Goal: Task Accomplishment & Management: Use online tool/utility

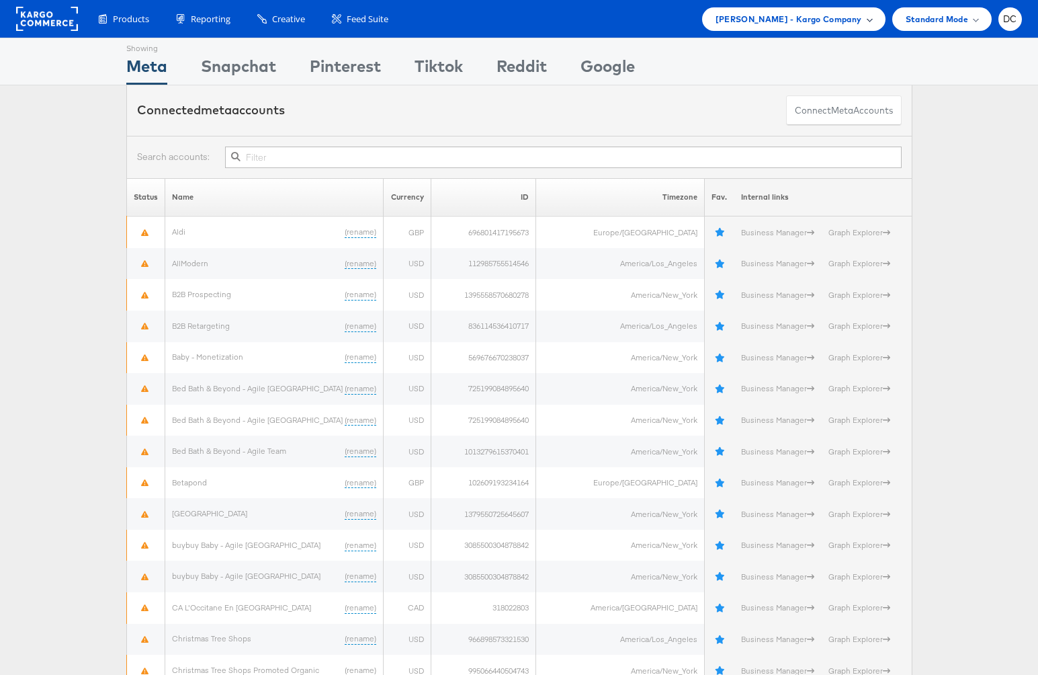
click at [805, 20] on span "Peter Inouye - Kargo Company" at bounding box center [789, 19] width 147 height 14
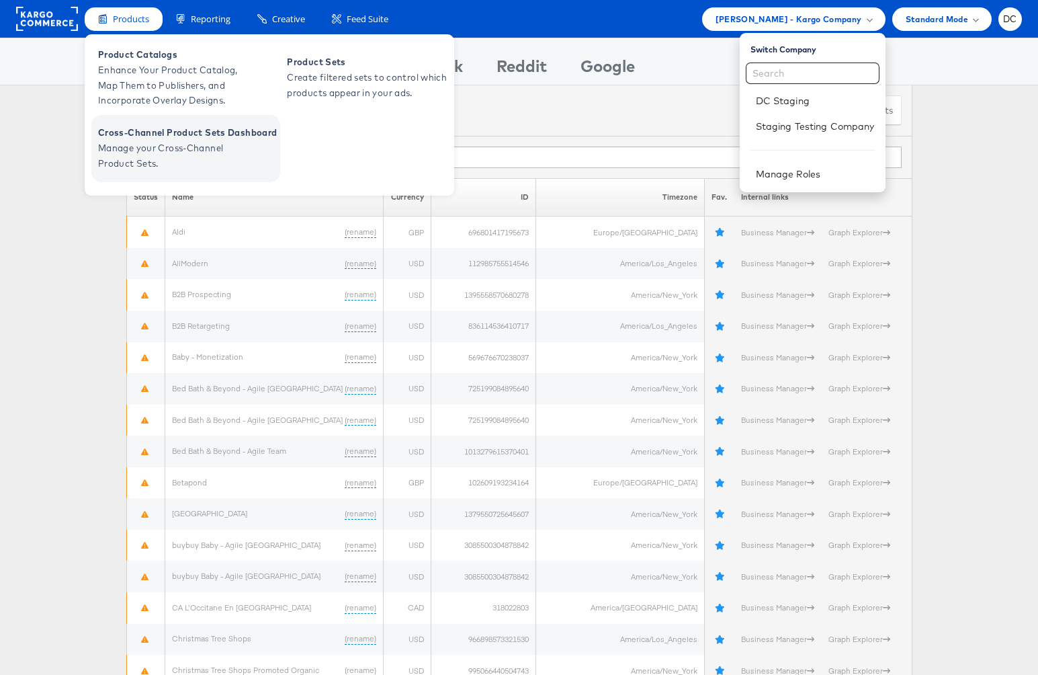
click at [204, 139] on span "Cross-Channel Product Sets Dashboard" at bounding box center [187, 132] width 179 height 15
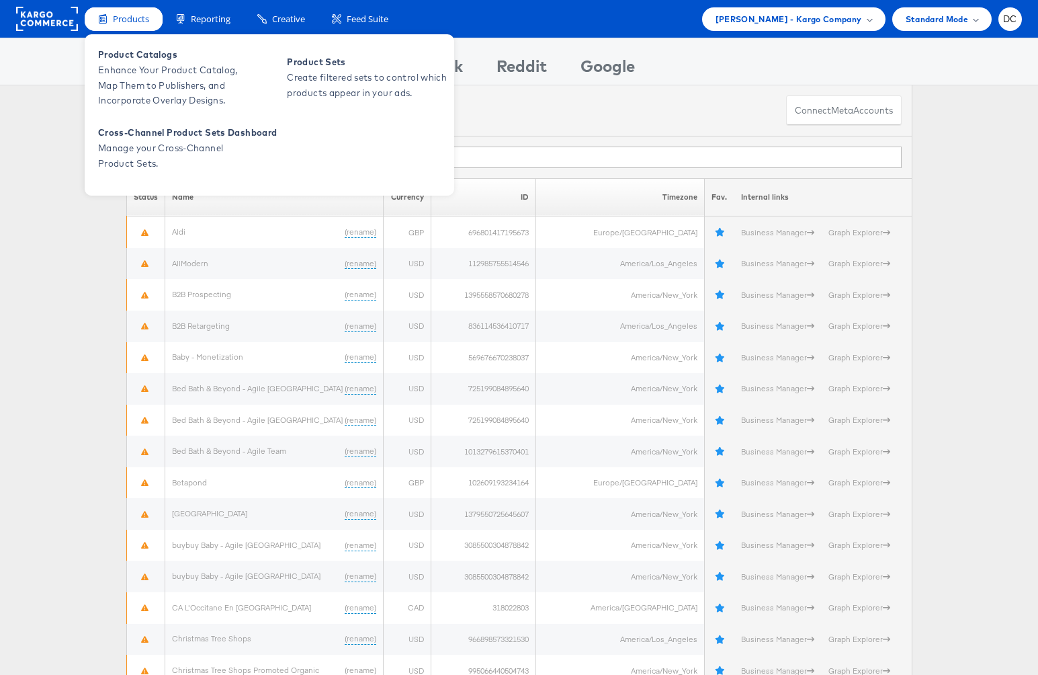
click at [105, 19] on icon at bounding box center [102, 18] width 9 height 11
click at [136, 155] on span "Manage your Cross-Channel Product Sets." at bounding box center [178, 155] width 161 height 31
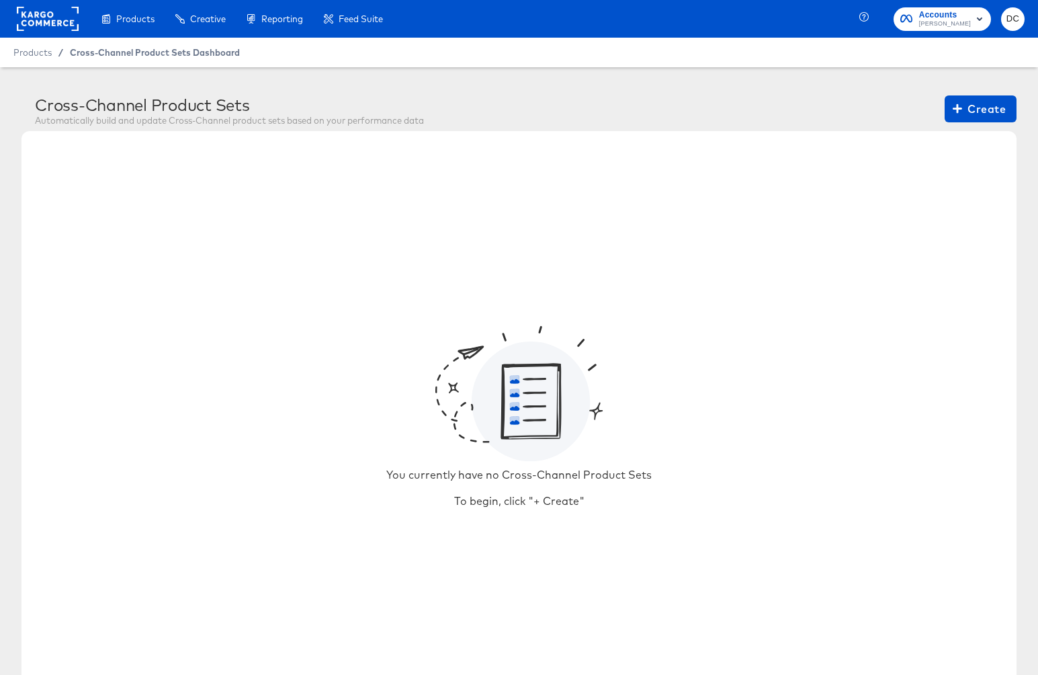
click at [109, 48] on span "Cross-Channel Product Sets Dashboard" at bounding box center [155, 52] width 170 height 11
click at [42, 55] on span "Products" at bounding box center [32, 52] width 38 height 11
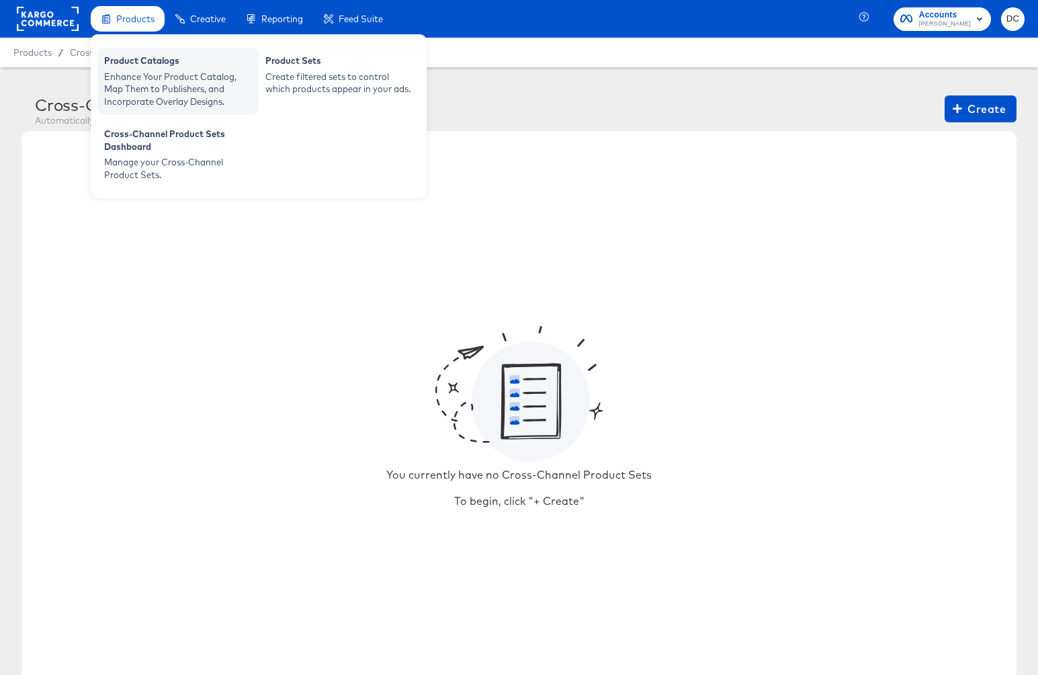
click at [163, 64] on div "Product Catalogs" at bounding box center [178, 62] width 148 height 16
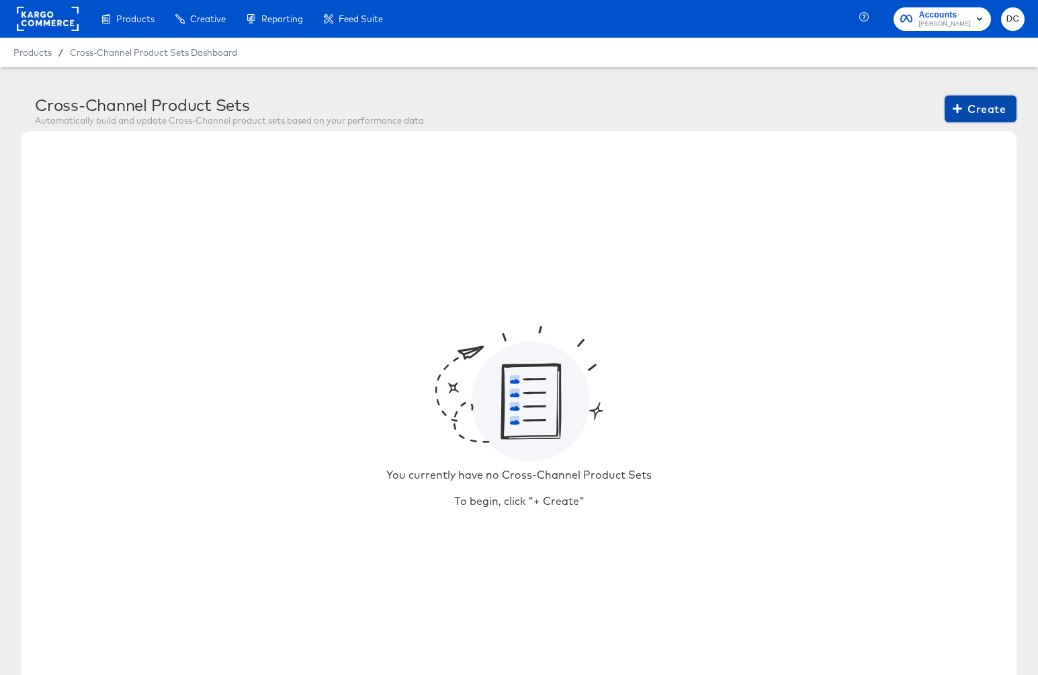
click at [975, 118] on span "Create" at bounding box center [981, 108] width 50 height 19
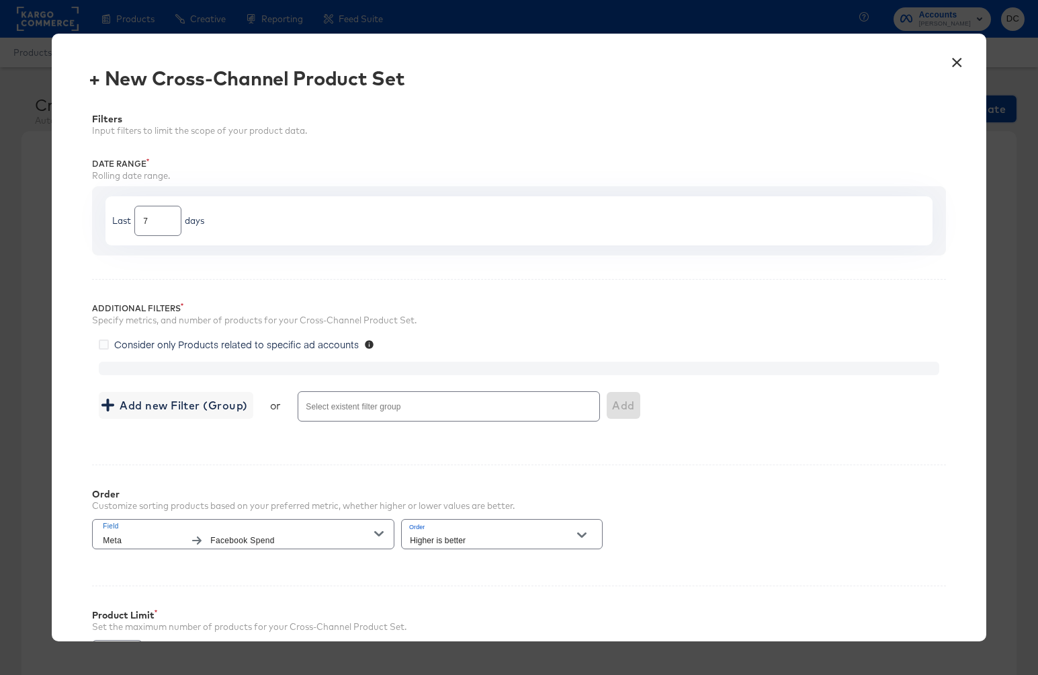
scroll to position [154, 0]
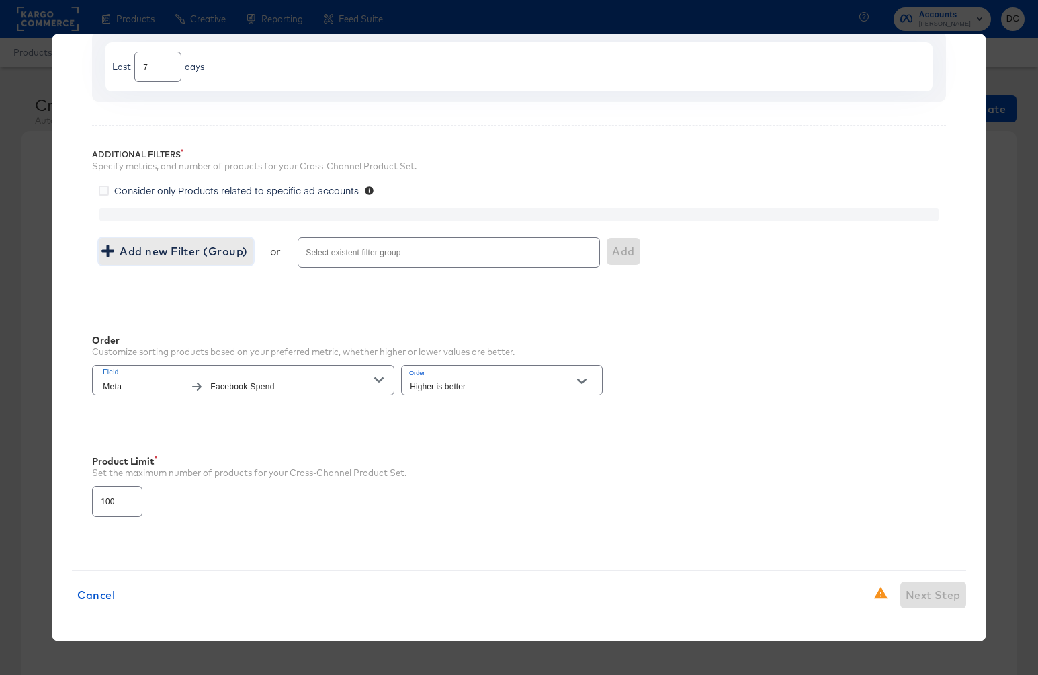
click at [210, 254] on span "Add new Filter (Group)" at bounding box center [175, 251] width 143 height 19
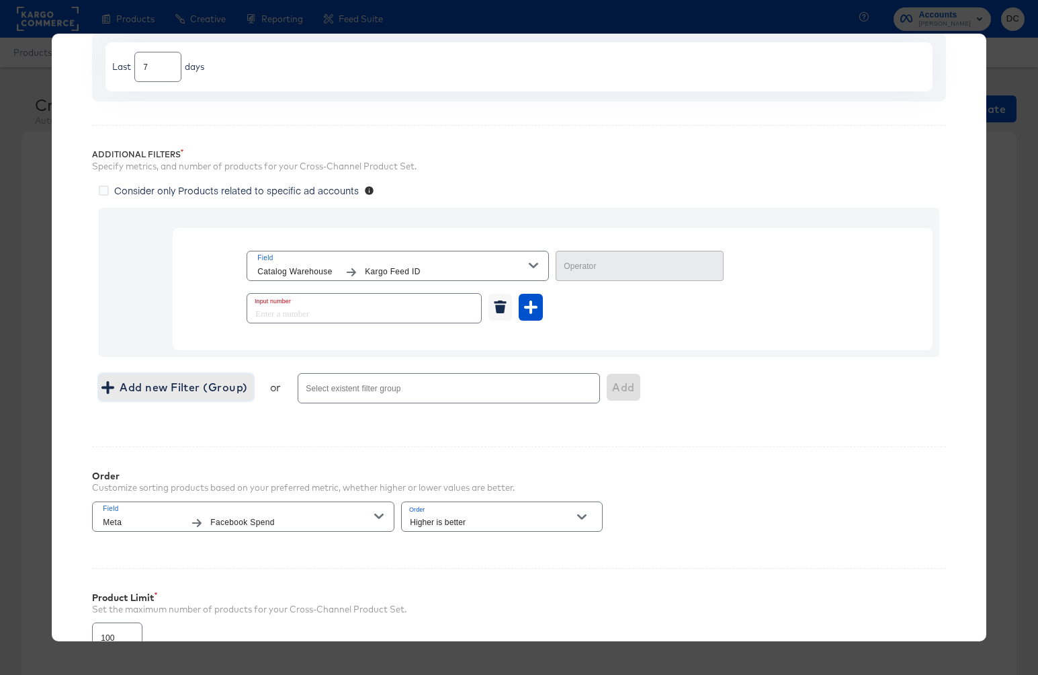
type input "Equal"
click at [190, 391] on span "Add new Filter (Group)" at bounding box center [175, 387] width 143 height 19
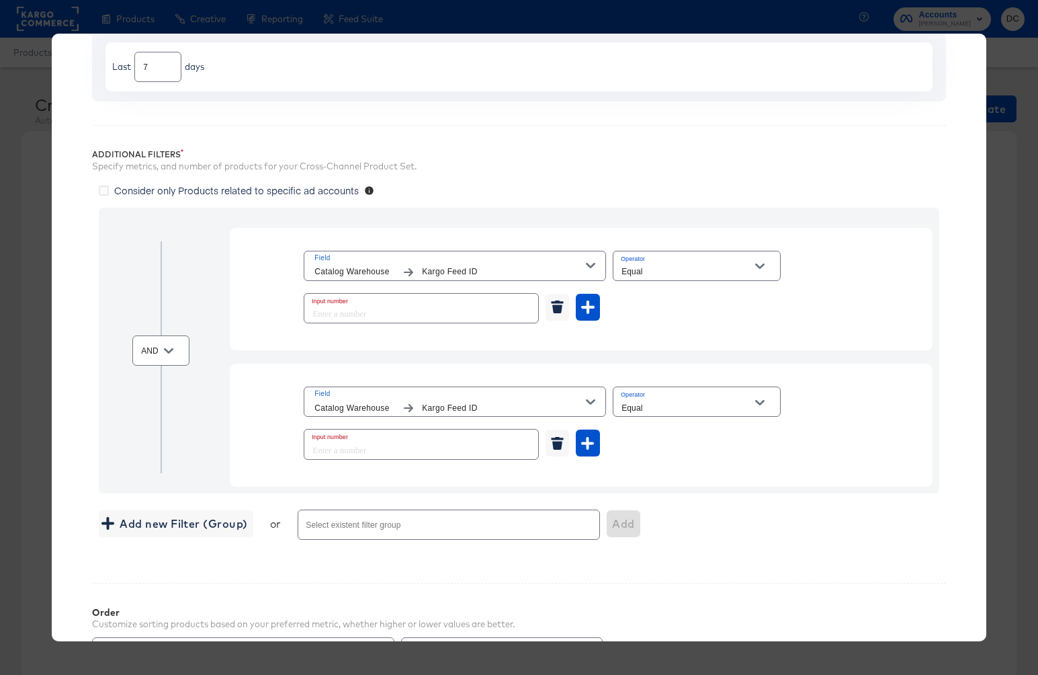
click at [200, 442] on div "AND Field Catalog Warehouse Kargo Feed ID Operator Equal Input number Field Cat…" at bounding box center [519, 351] width 841 height 286
click at [198, 528] on span "Add new Filter (Group)" at bounding box center [175, 523] width 143 height 19
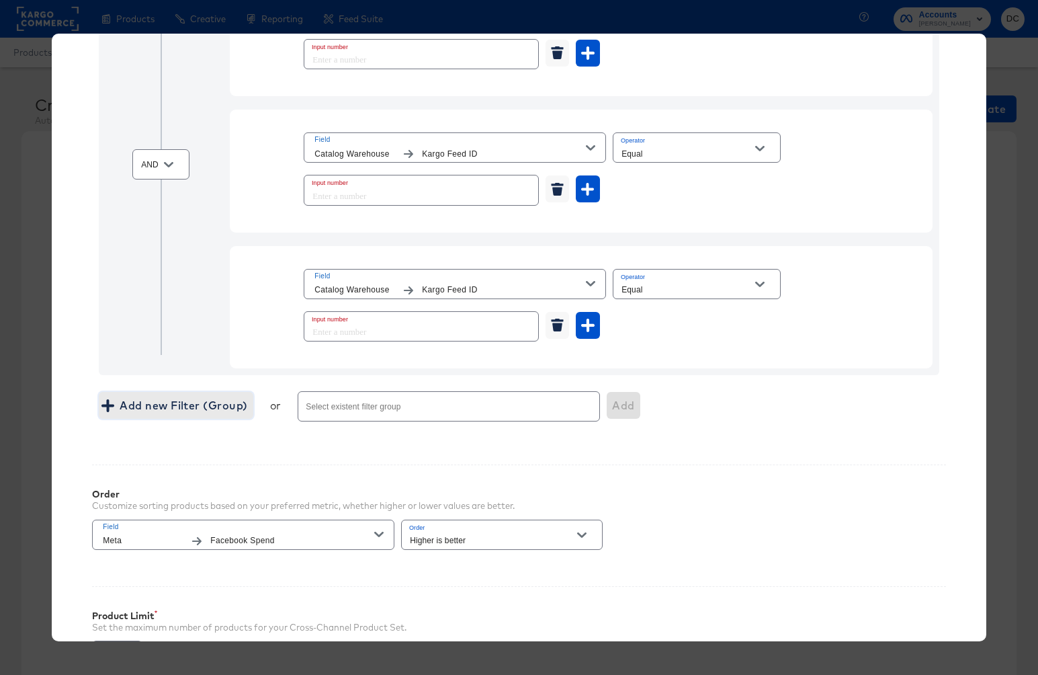
scroll to position [428, 0]
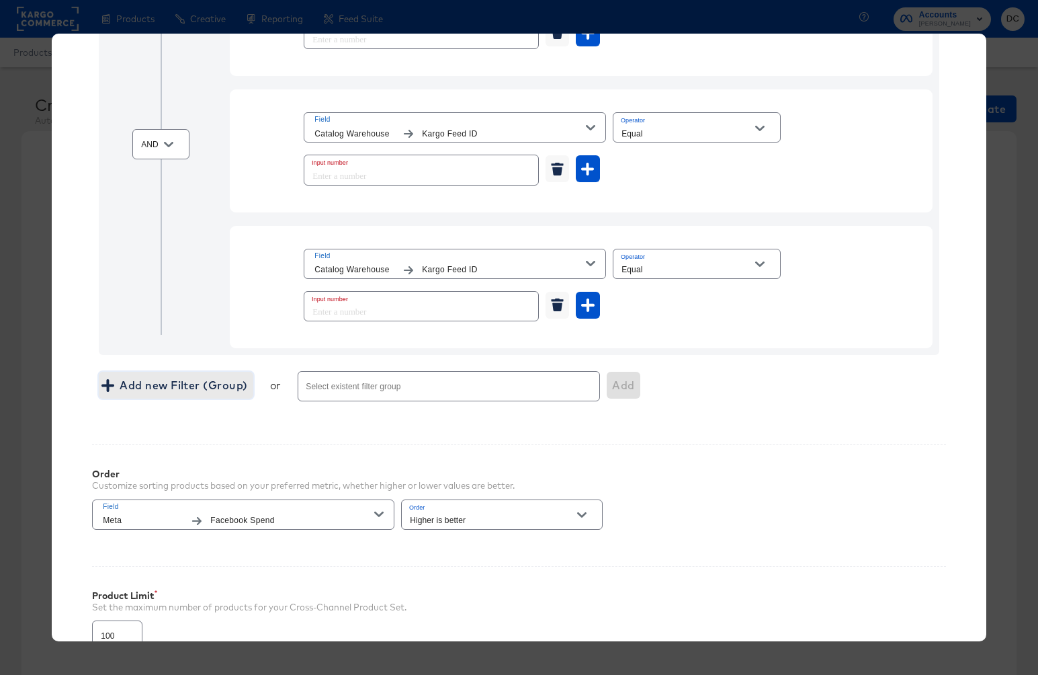
click at [225, 392] on span "Add new Filter (Group)" at bounding box center [175, 385] width 143 height 19
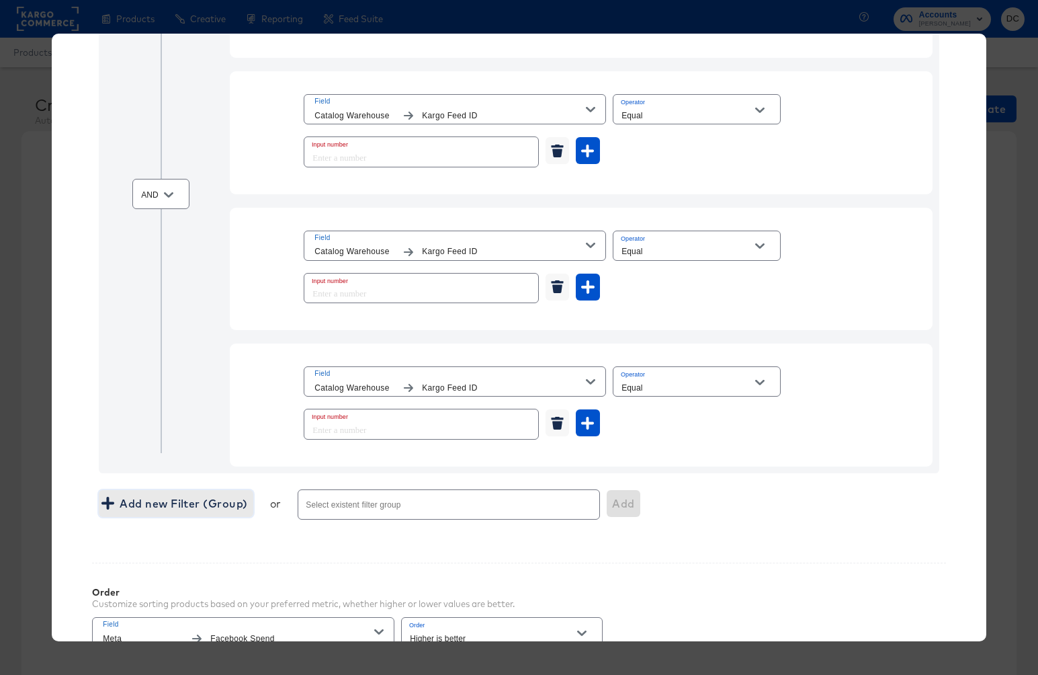
scroll to position [450, 0]
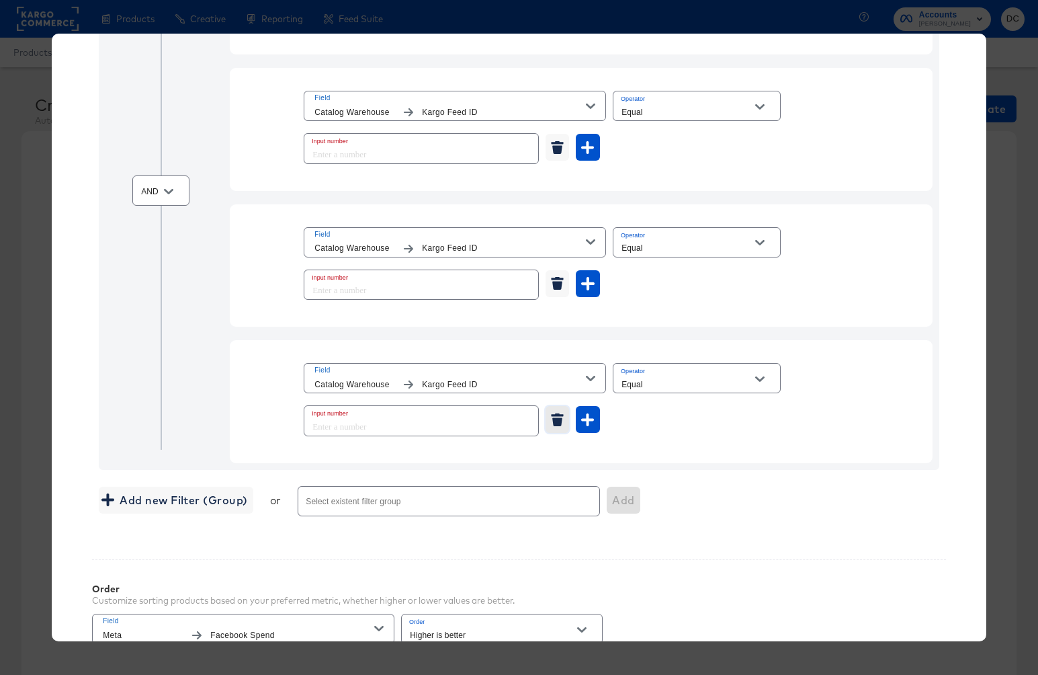
click at [560, 426] on button "button" at bounding box center [558, 419] width 24 height 27
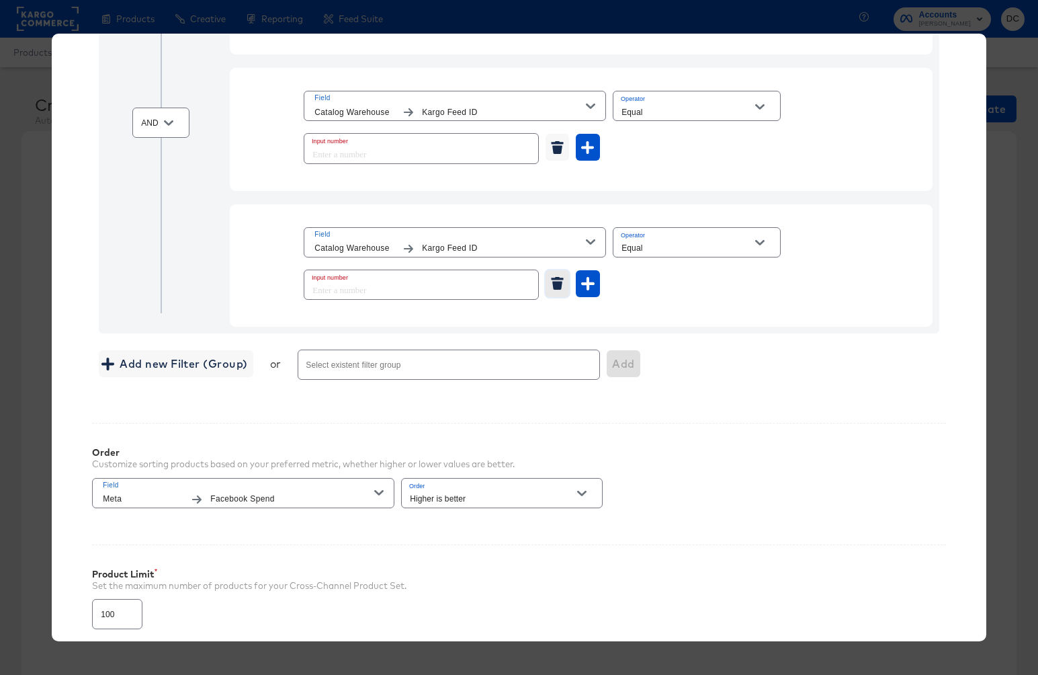
click at [557, 274] on button "button" at bounding box center [558, 283] width 24 height 27
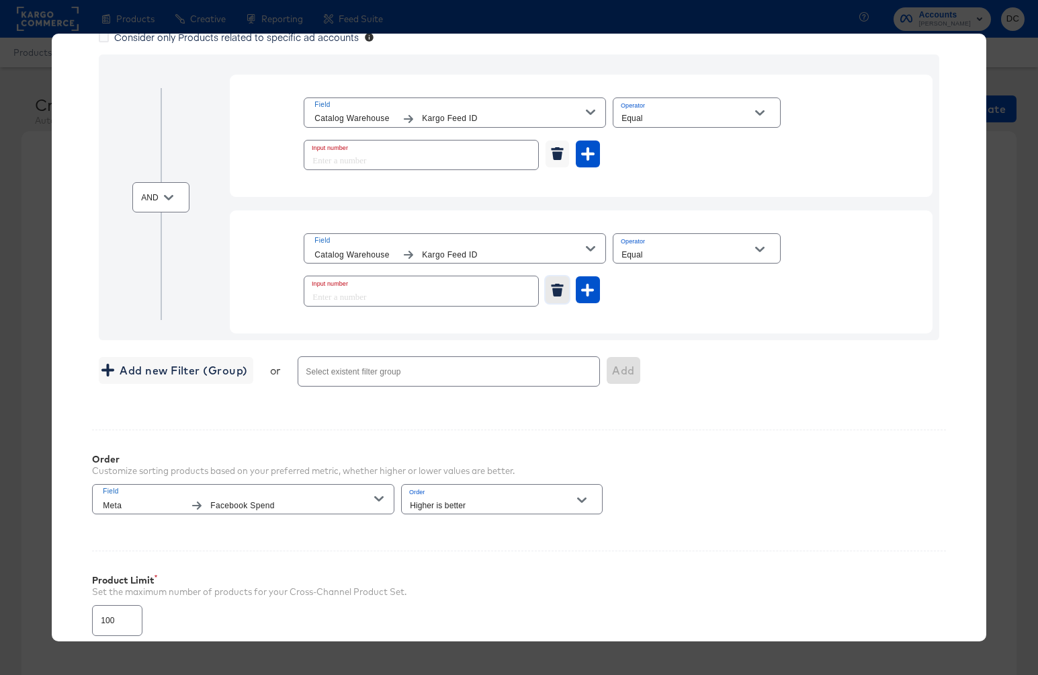
click at [559, 297] on button "button" at bounding box center [558, 289] width 24 height 27
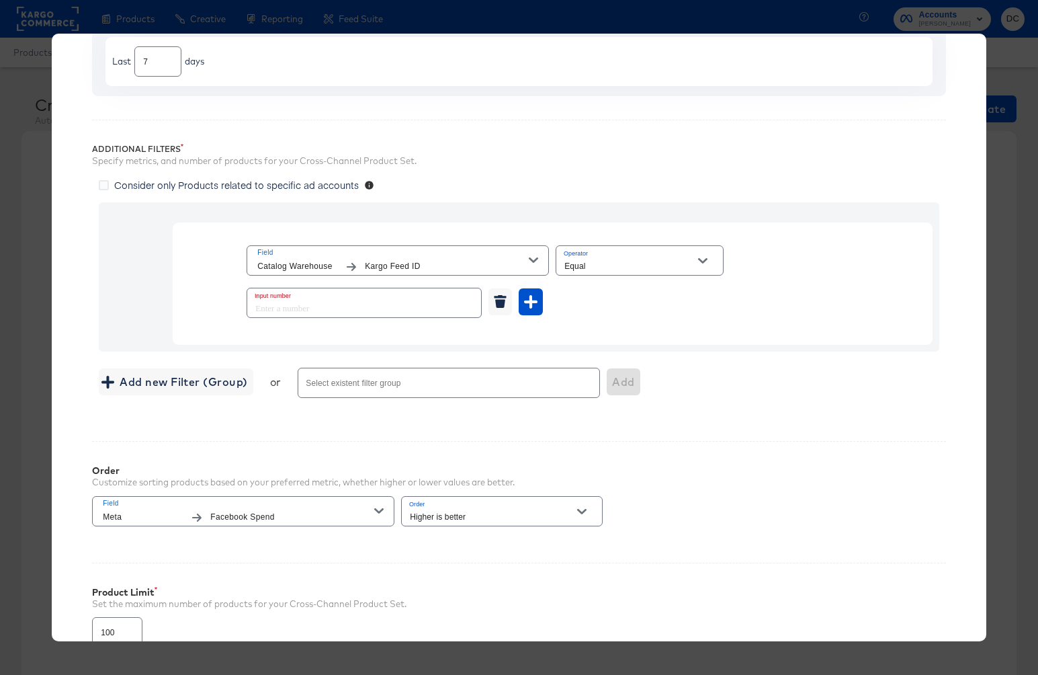
scroll to position [166, 0]
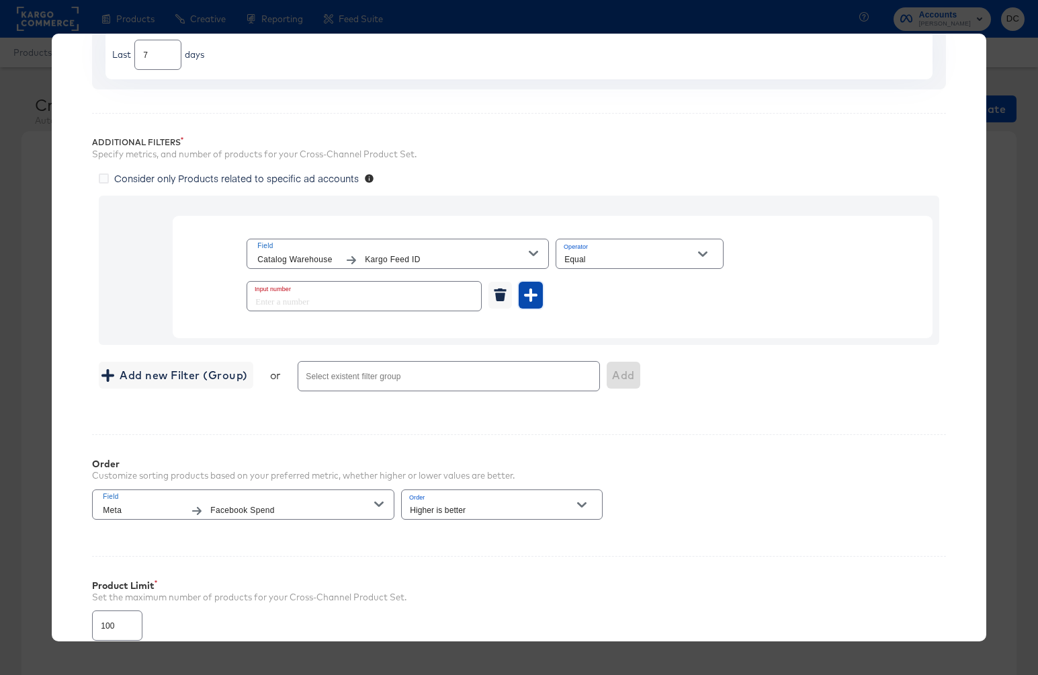
click at [530, 294] on icon "button" at bounding box center [530, 294] width 13 height 13
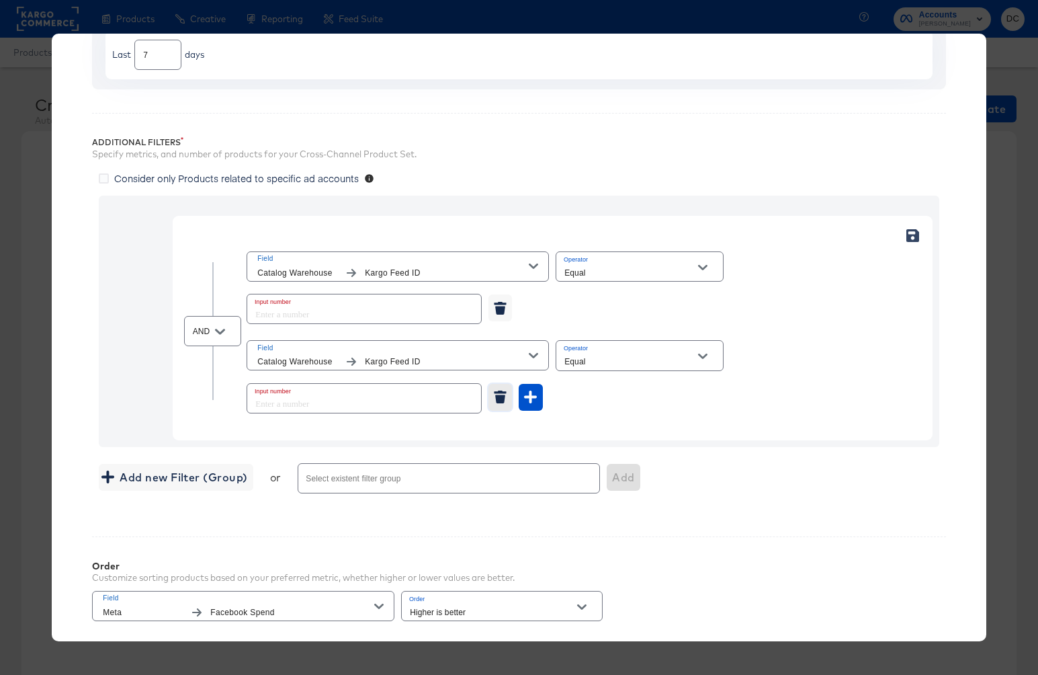
click at [500, 401] on icon "button" at bounding box center [500, 399] width 10 height 9
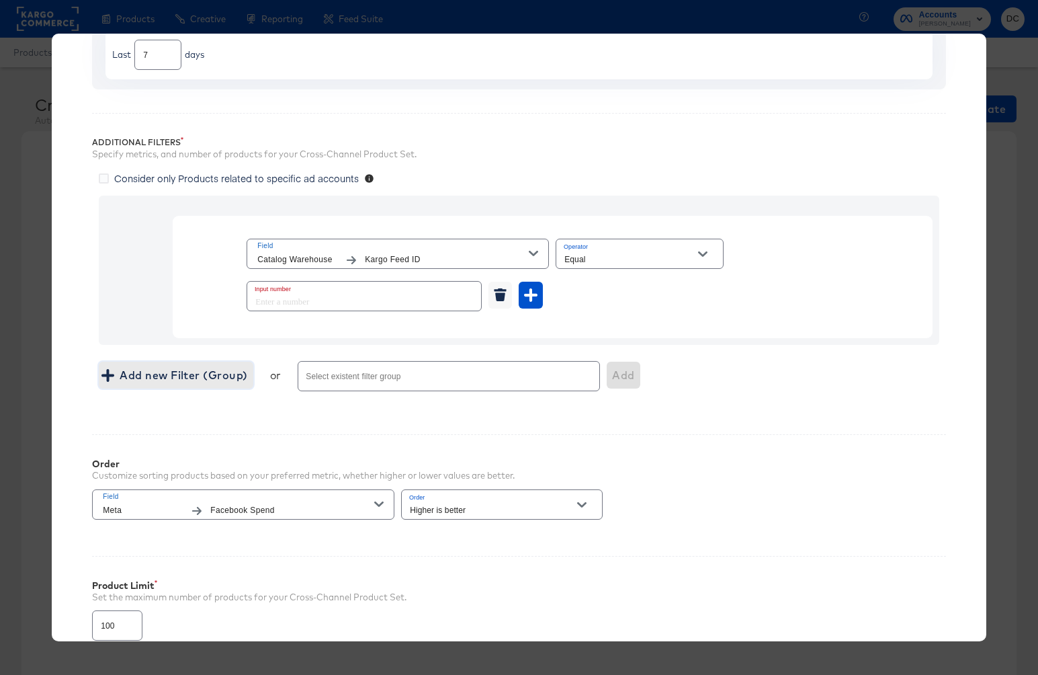
click at [200, 379] on span "Add new Filter (Group)" at bounding box center [175, 375] width 143 height 19
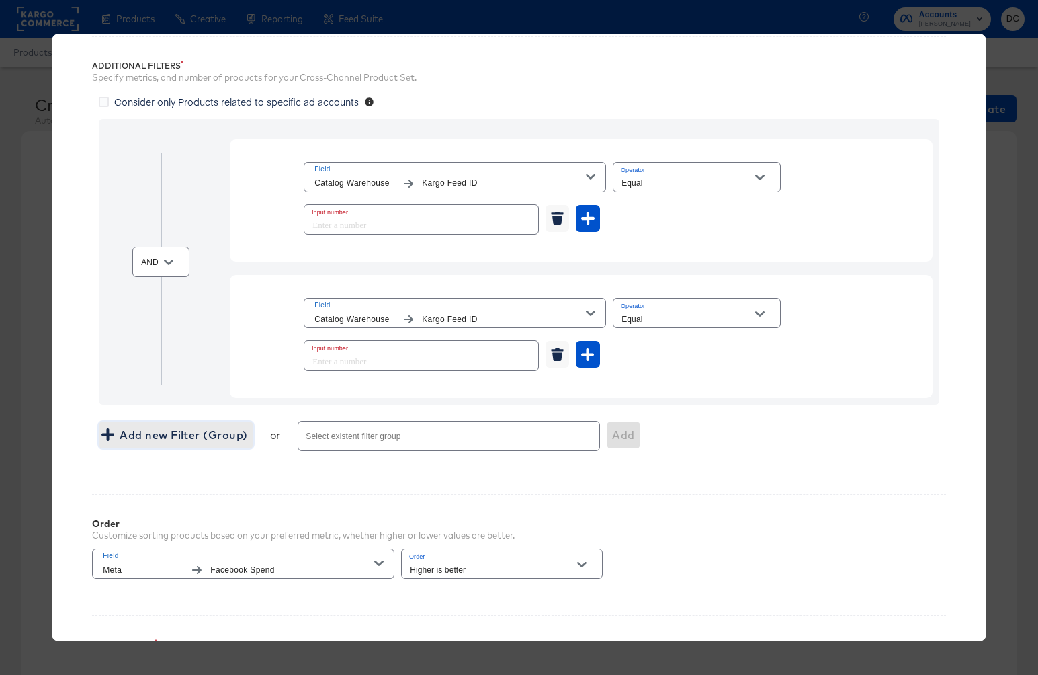
scroll to position [268, 0]
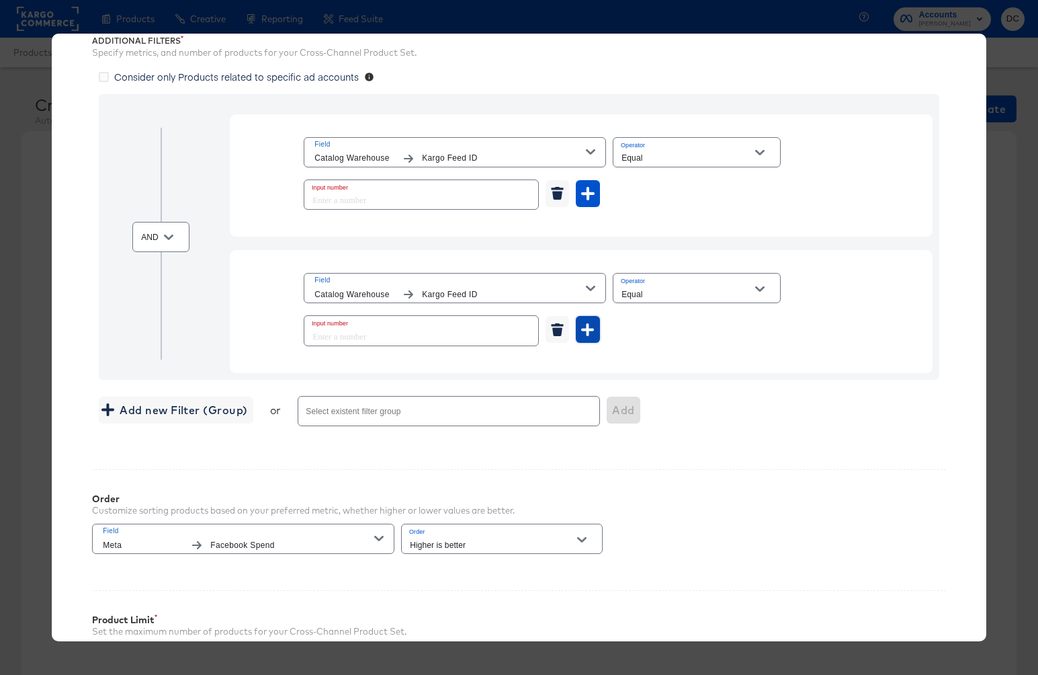
click at [594, 334] on button "button" at bounding box center [588, 329] width 24 height 27
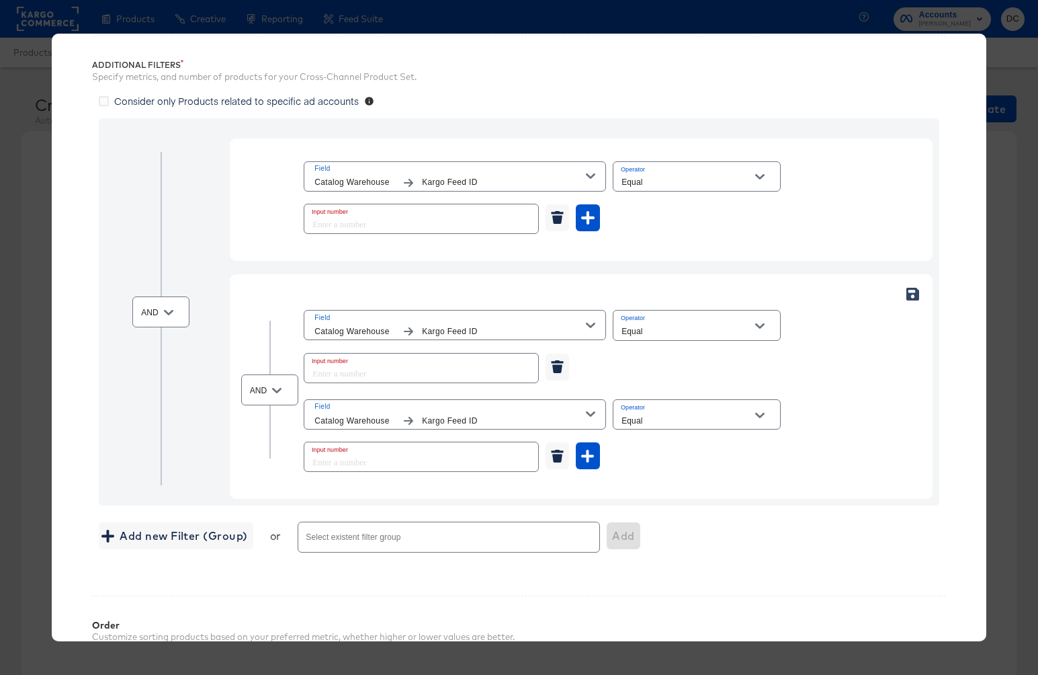
scroll to position [257, 0]
